Goal: Information Seeking & Learning: Check status

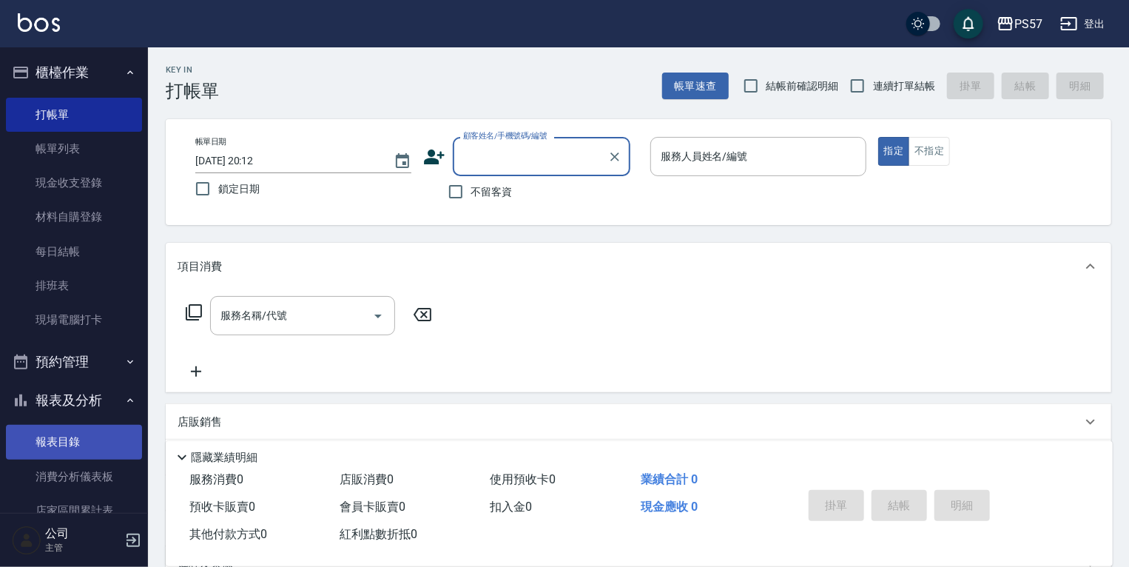
click at [68, 438] on link "報表目錄" at bounding box center [74, 442] width 136 height 34
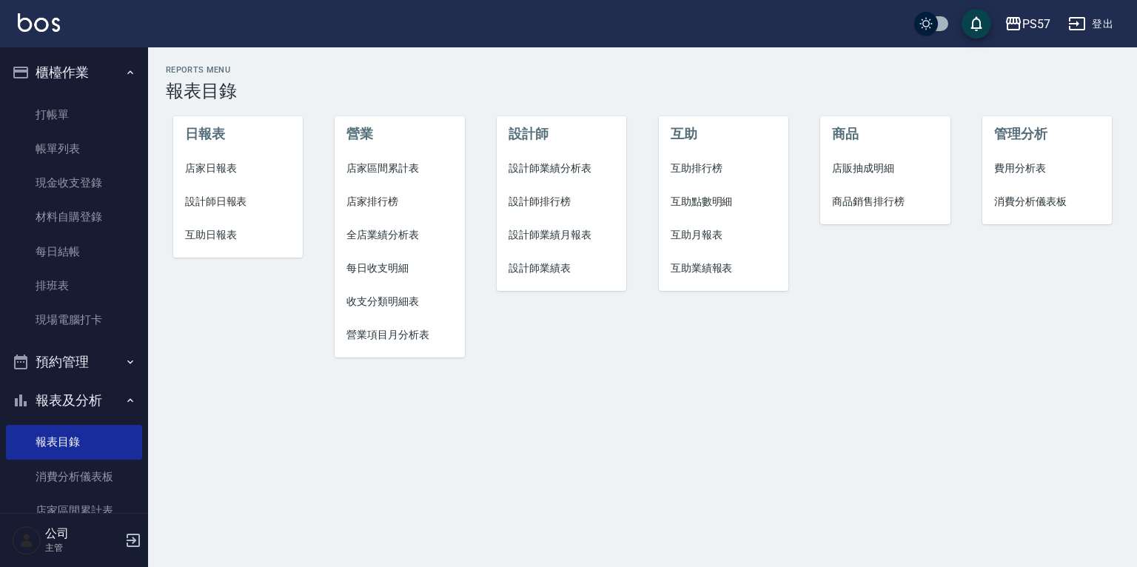
click at [223, 192] on li "設計師日報表" at bounding box center [237, 201] width 129 height 33
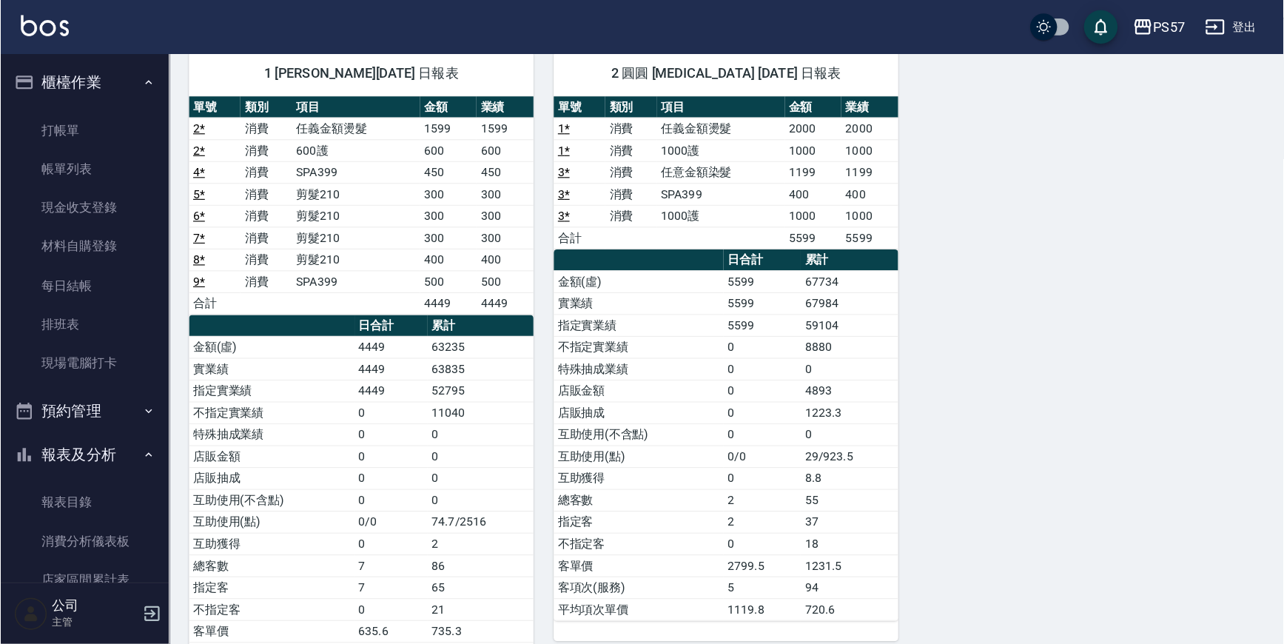
scroll to position [111, 0]
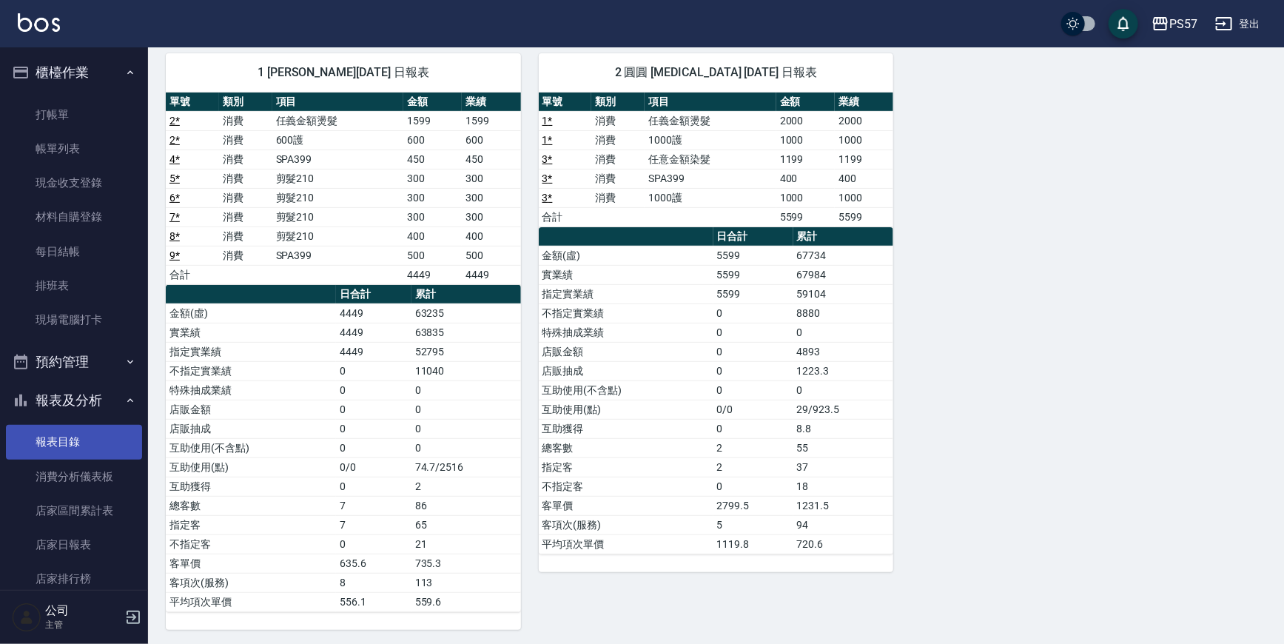
click at [59, 448] on link "報表目錄" at bounding box center [74, 442] width 136 height 34
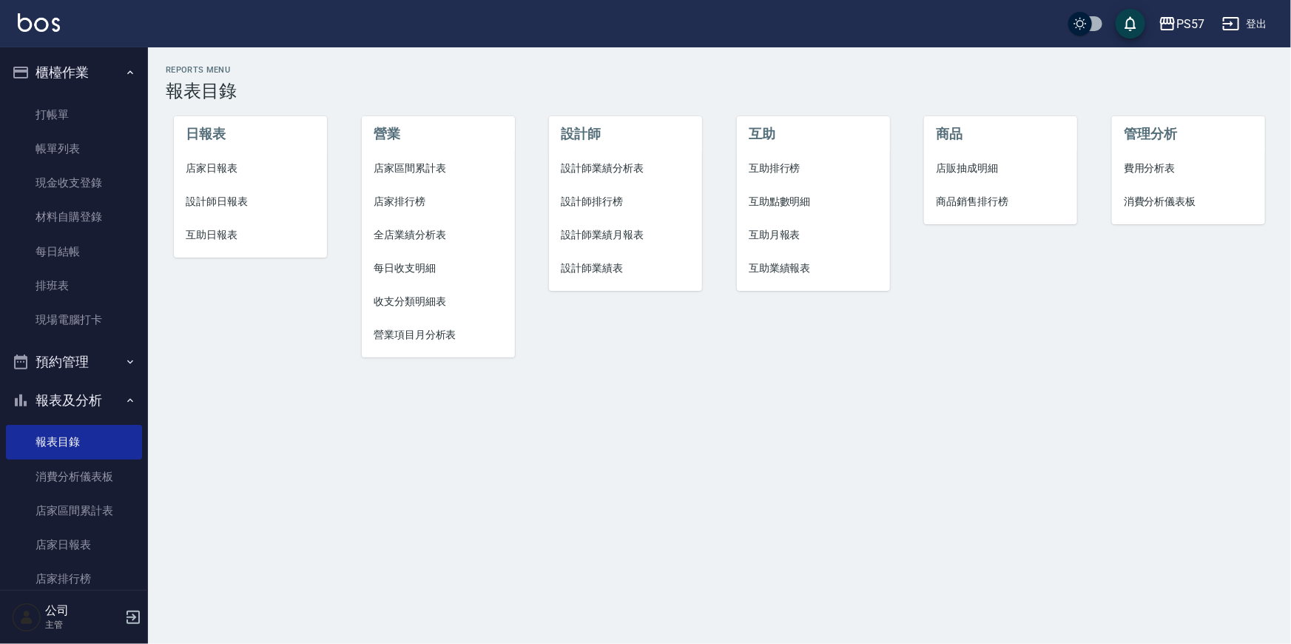
click at [222, 236] on span "互助日報表" at bounding box center [250, 235] width 129 height 16
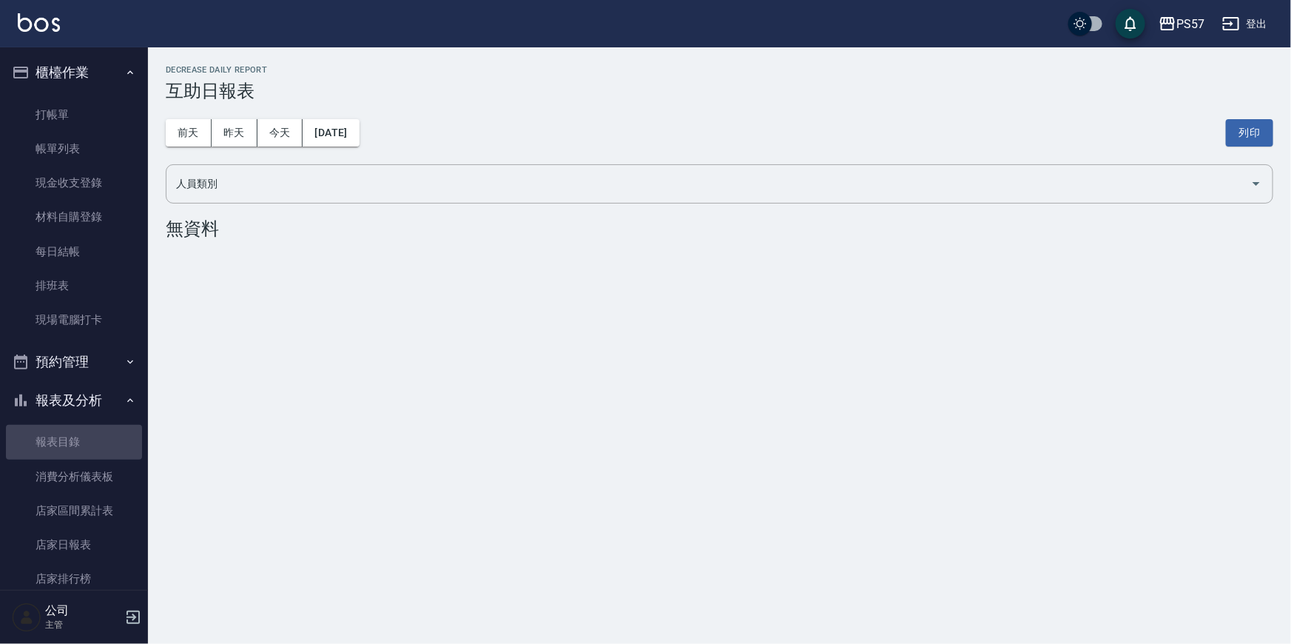
drag, startPoint x: 78, startPoint y: 440, endPoint x: 140, endPoint y: 400, distance: 73.7
click at [78, 441] on link "報表目錄" at bounding box center [74, 442] width 136 height 34
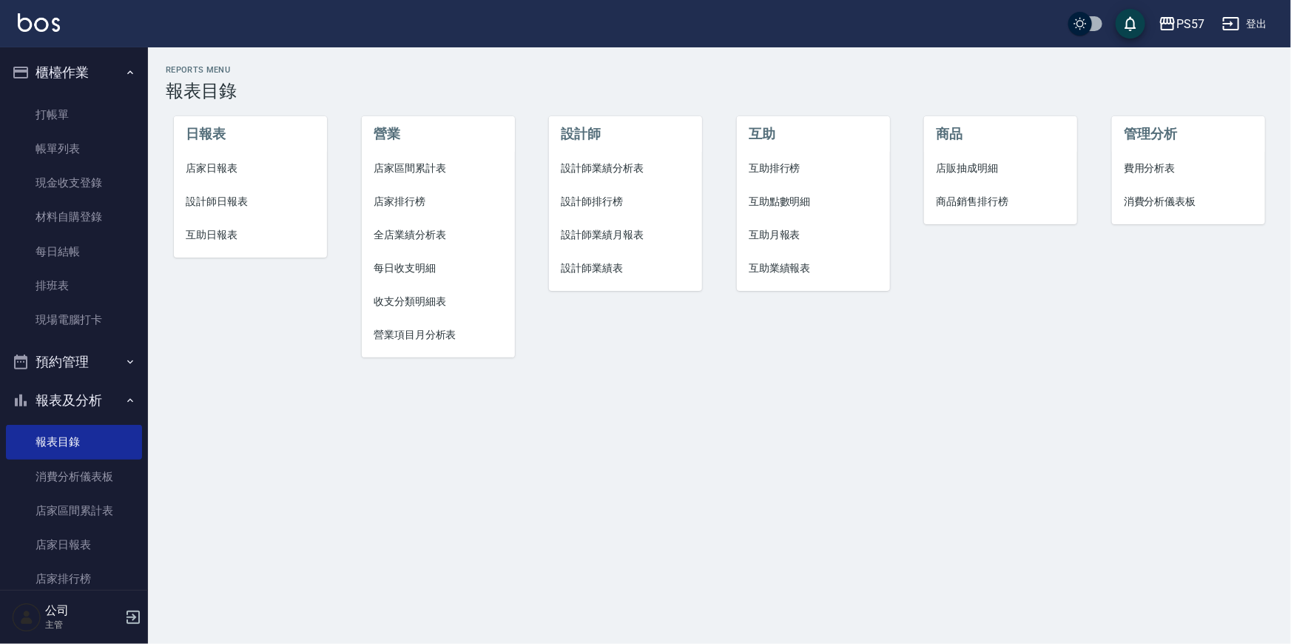
click at [224, 175] on span "店家日報表" at bounding box center [250, 169] width 129 height 16
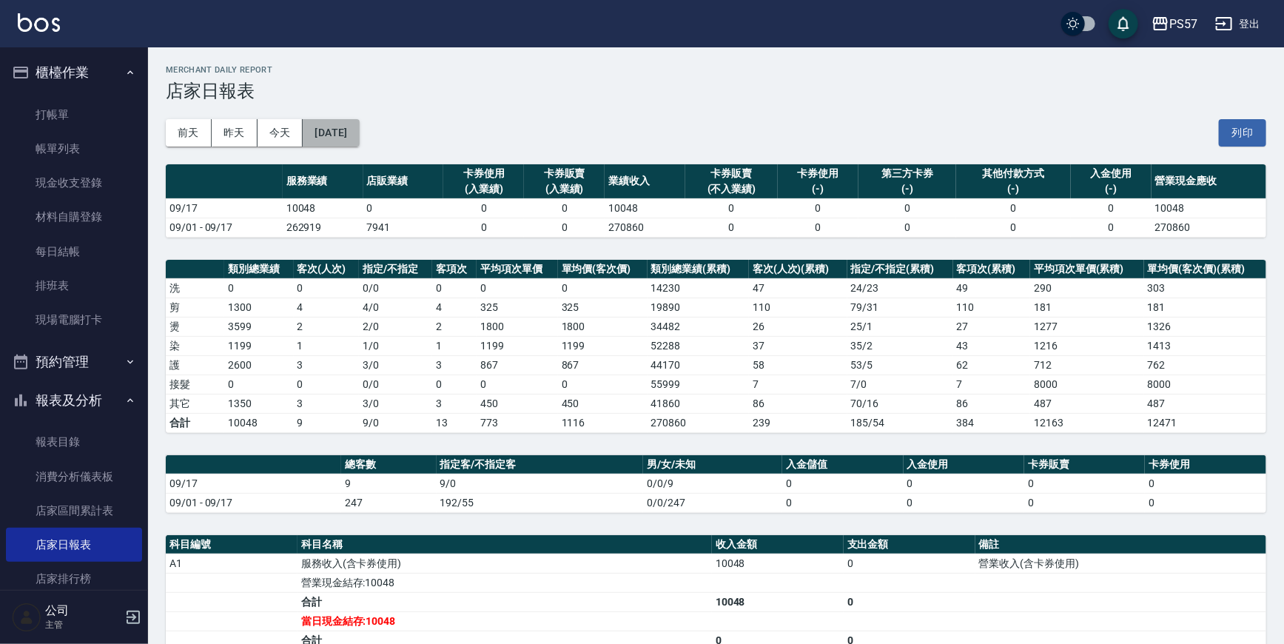
click at [354, 138] on button "[DATE]" at bounding box center [331, 132] width 56 height 27
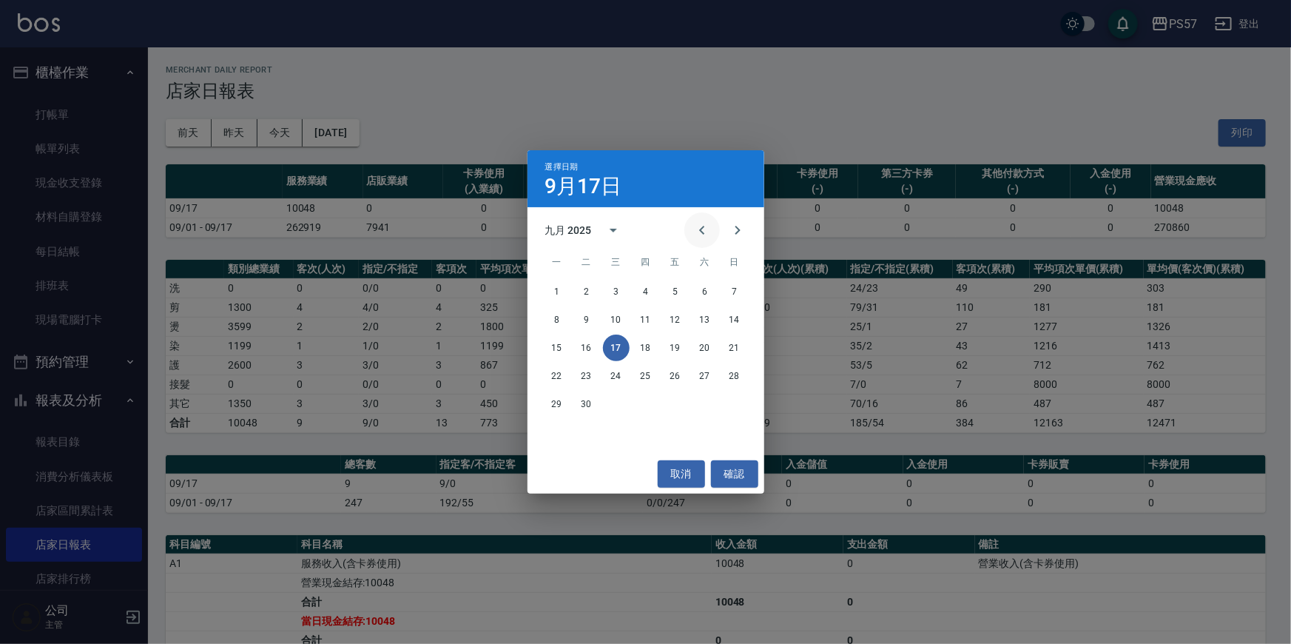
click at [705, 218] on button "Previous month" at bounding box center [702, 230] width 36 height 36
click at [741, 342] on button "17" at bounding box center [734, 347] width 27 height 27
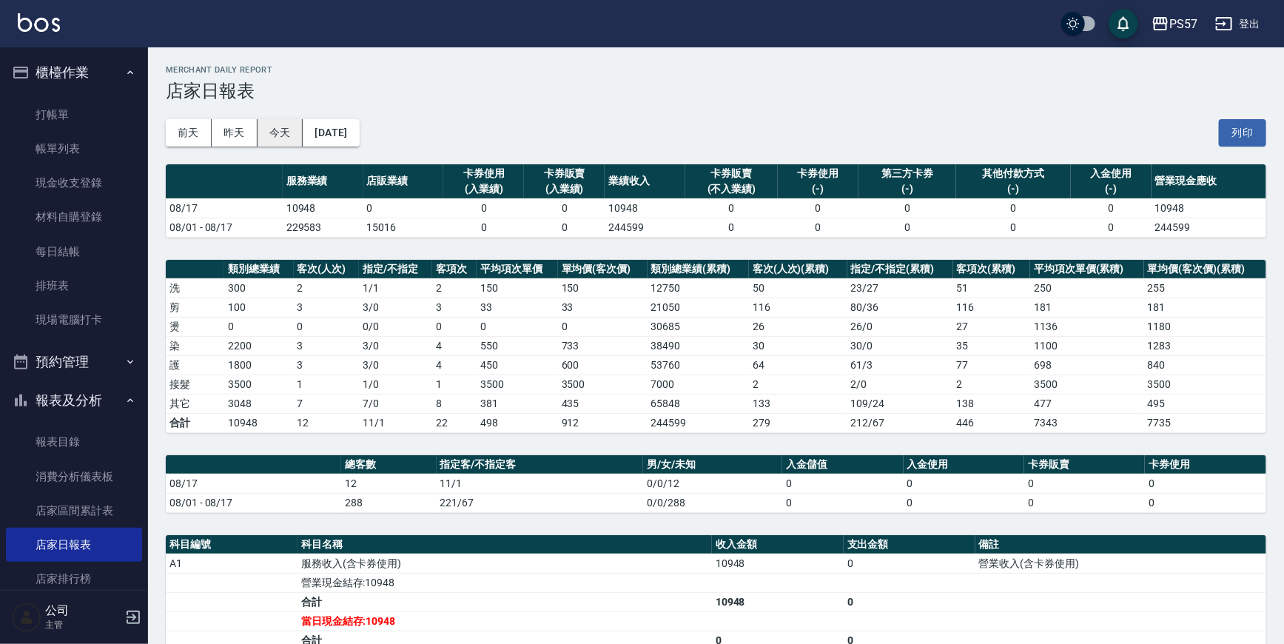
click at [275, 132] on button "今天" at bounding box center [280, 132] width 46 height 27
